Goal: Information Seeking & Learning: Compare options

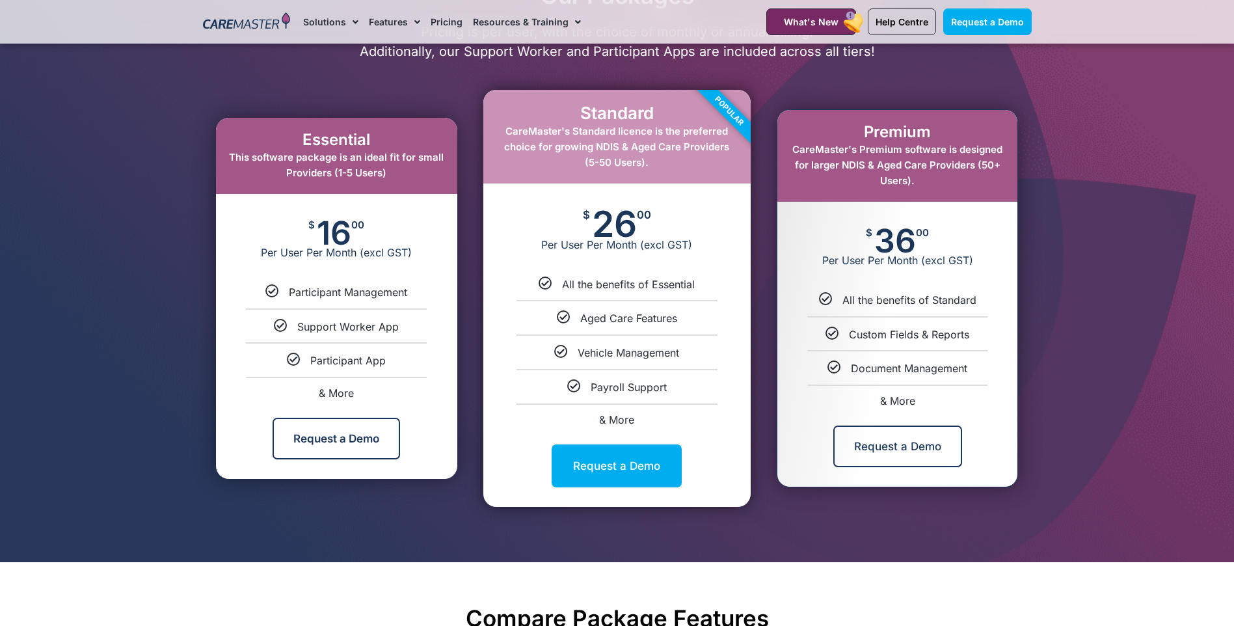
scroll to position [660, 0]
click at [604, 606] on h2 "Compare Package Features" at bounding box center [617, 617] width 829 height 27
